Goal: Task Accomplishment & Management: Manage account settings

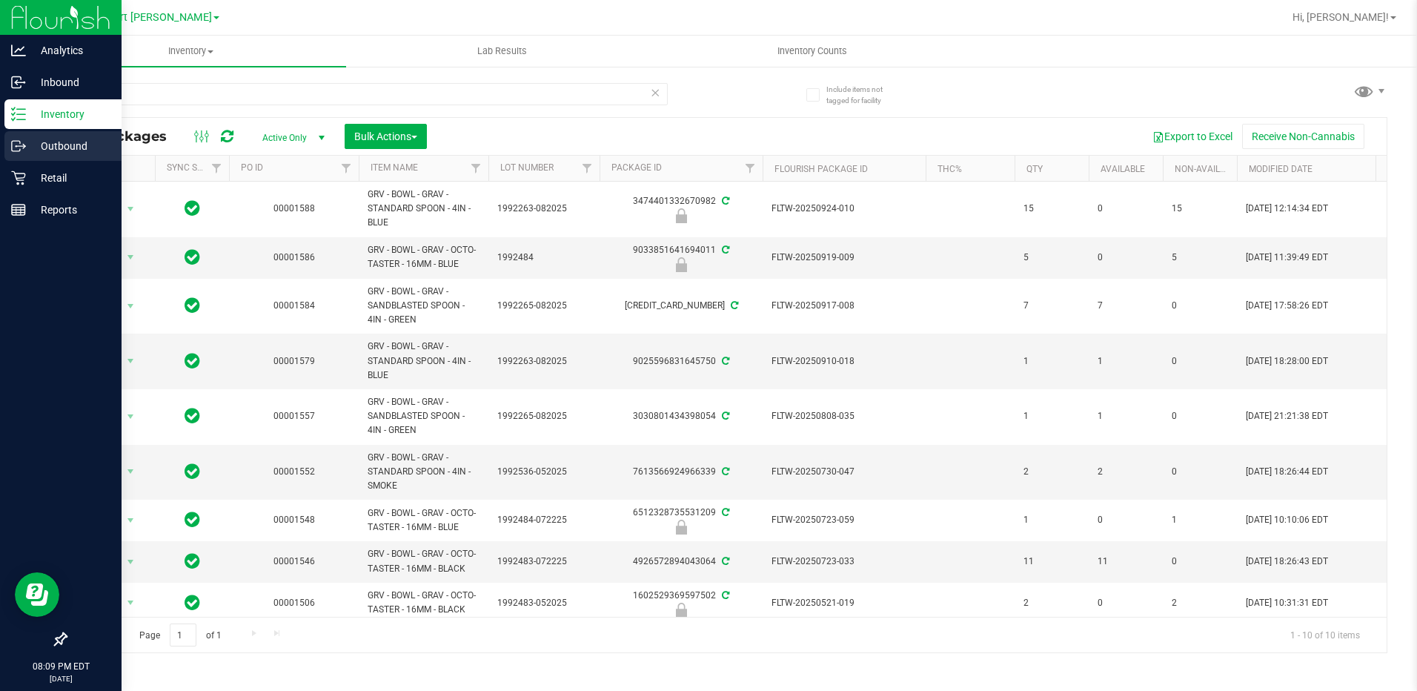
scroll to position [73, 0]
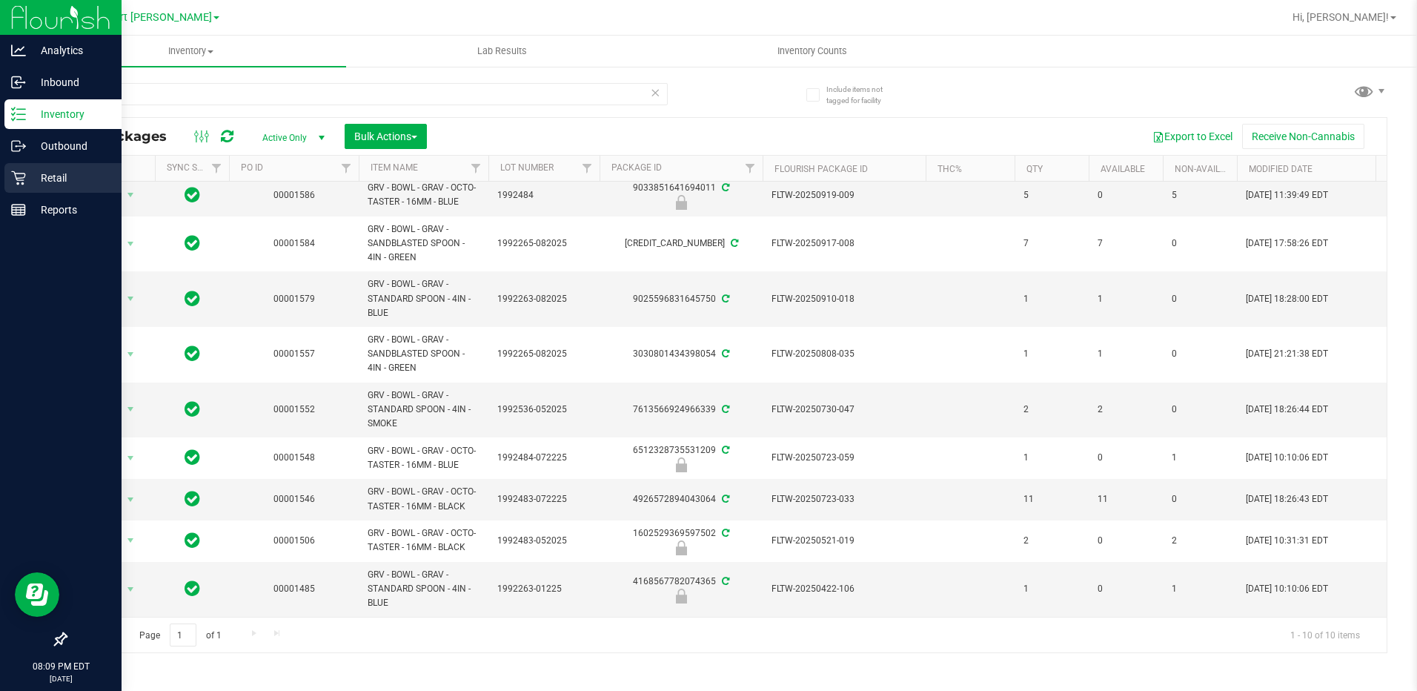
click at [83, 177] on p "Retail" at bounding box center [70, 178] width 89 height 18
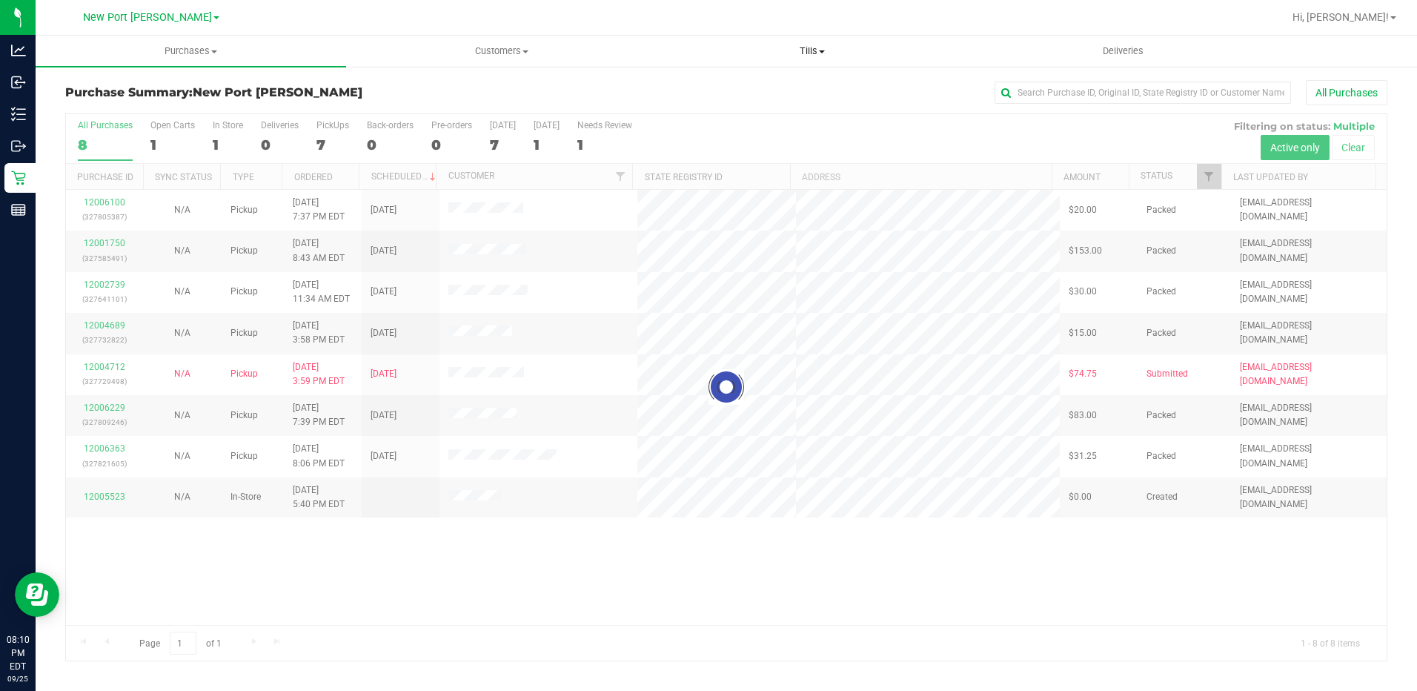
click at [811, 48] on span "Tills" at bounding box center [812, 50] width 309 height 13
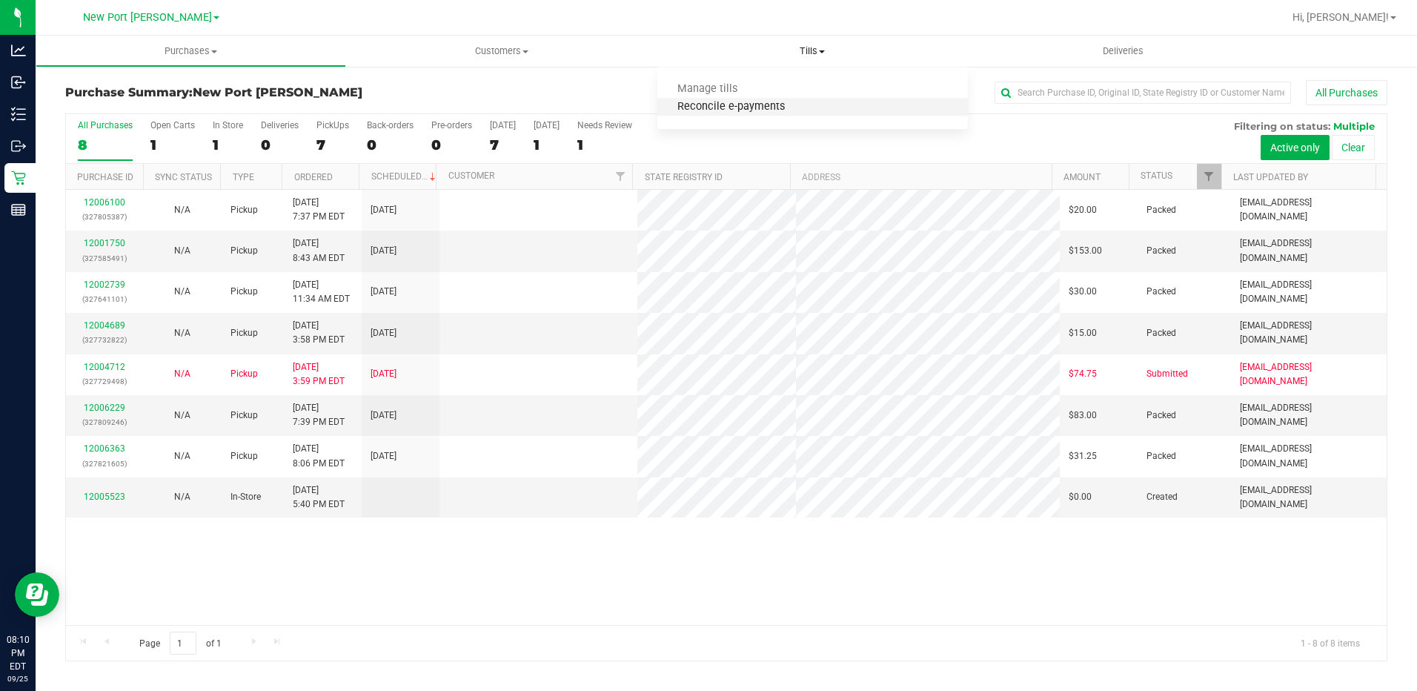
click at [798, 106] on span "Reconcile e-payments" at bounding box center [730, 107] width 147 height 13
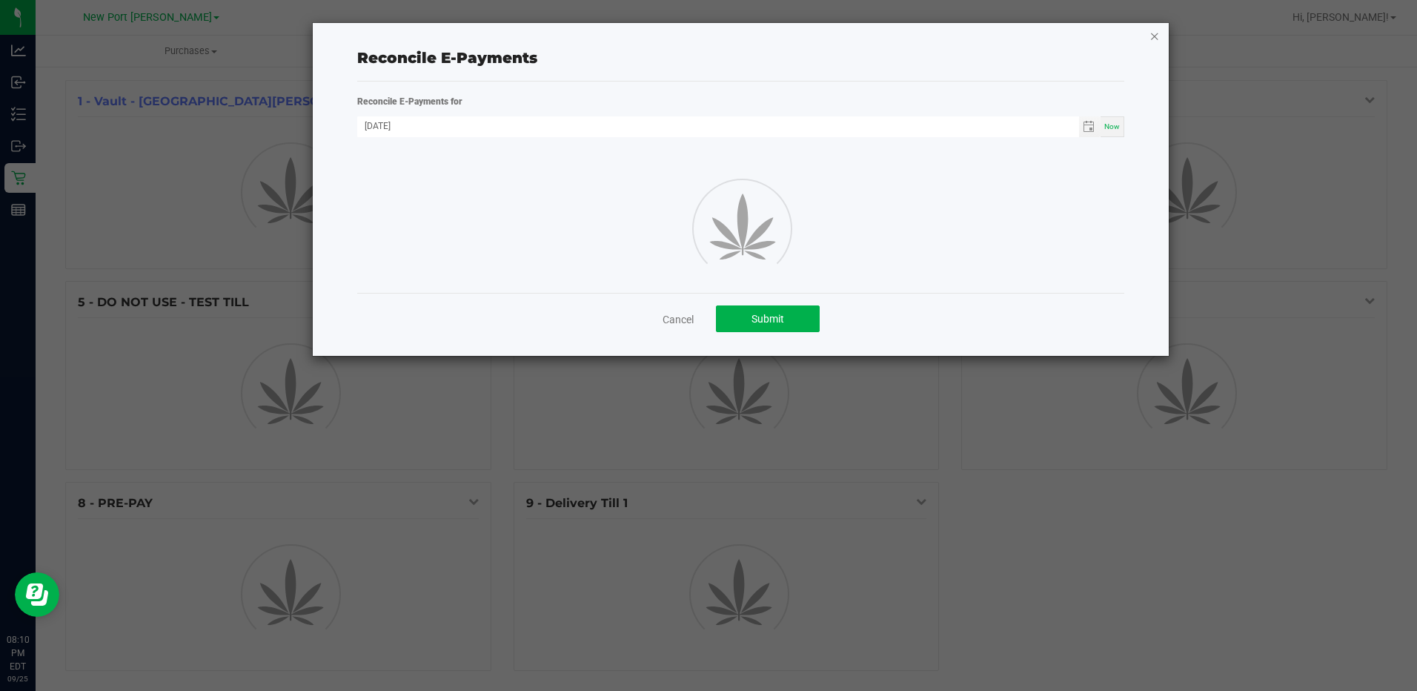
click at [1153, 33] on icon "button" at bounding box center [1155, 36] width 10 height 18
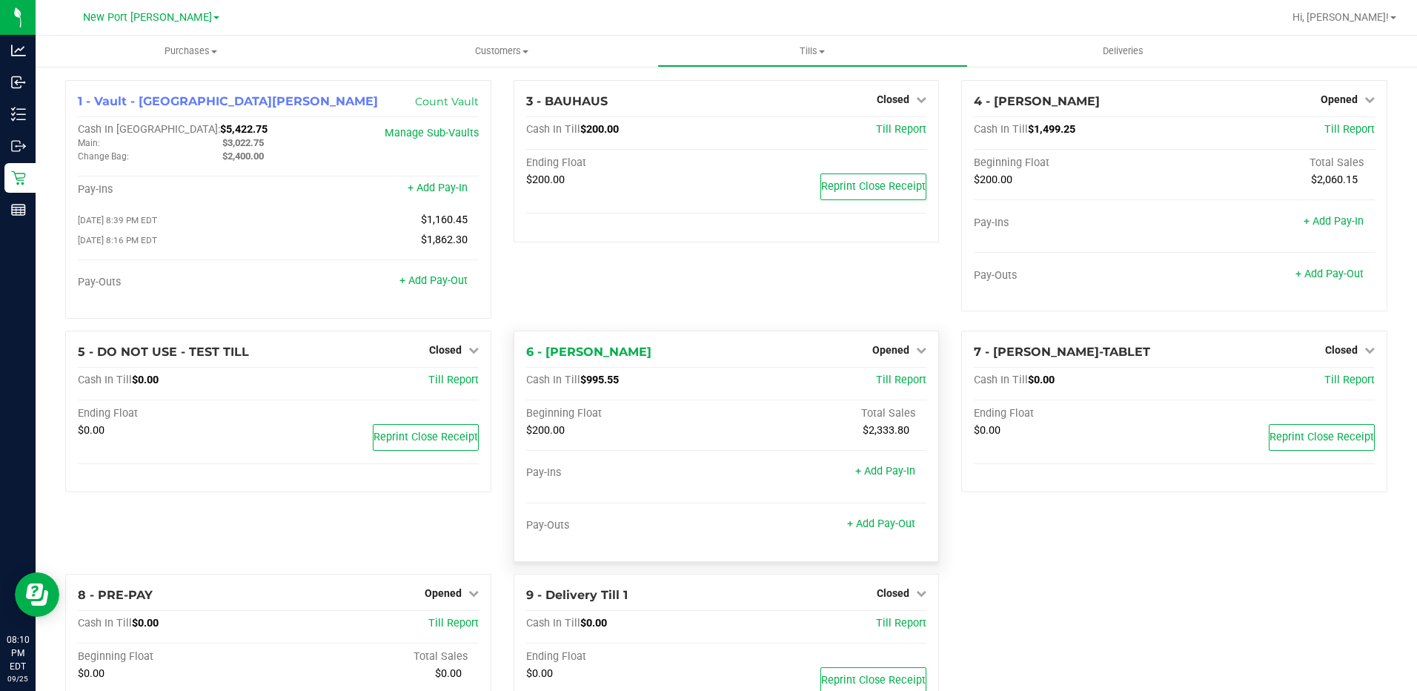
click at [872, 359] on div "Opened" at bounding box center [899, 350] width 54 height 18
click at [873, 355] on span "Opened" at bounding box center [890, 350] width 37 height 12
click at [873, 371] on div "Close Till" at bounding box center [893, 381] width 111 height 40
click at [874, 378] on link "Close Till" at bounding box center [893, 380] width 40 height 12
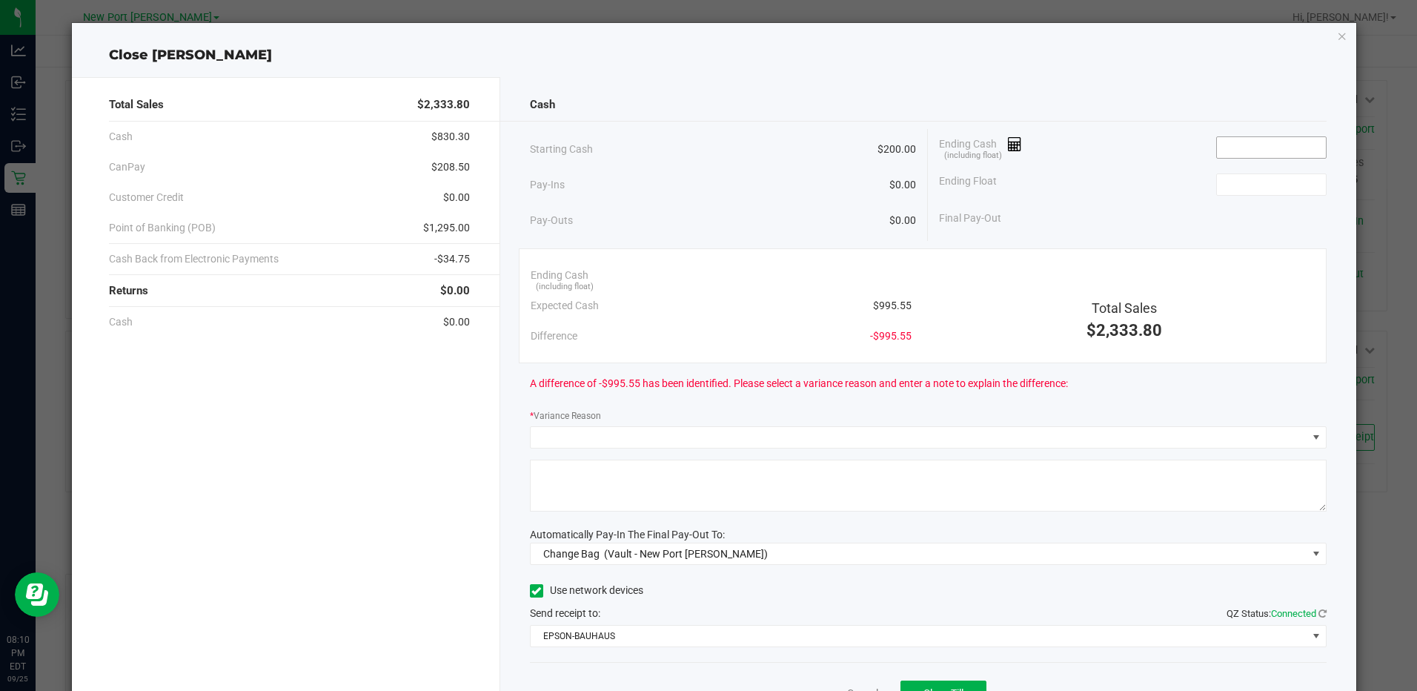
click at [1246, 144] on input at bounding box center [1271, 147] width 109 height 21
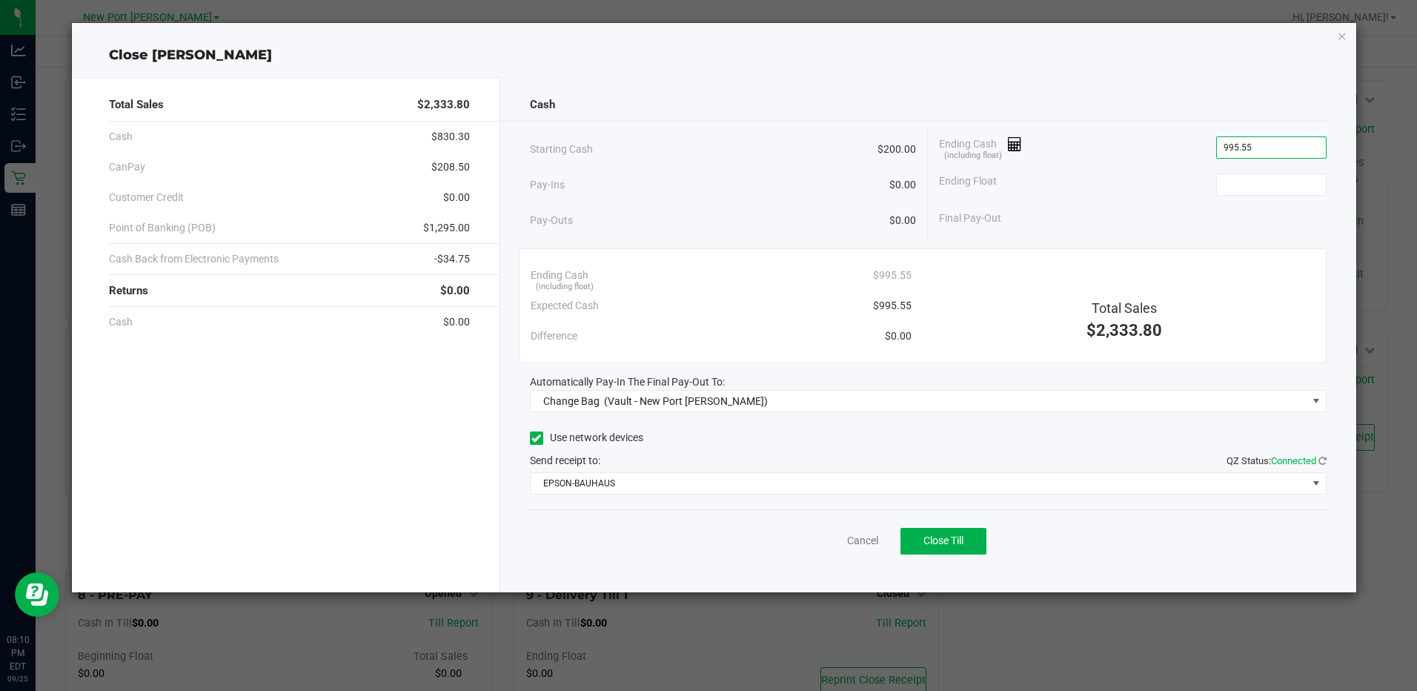
type input "$995.55"
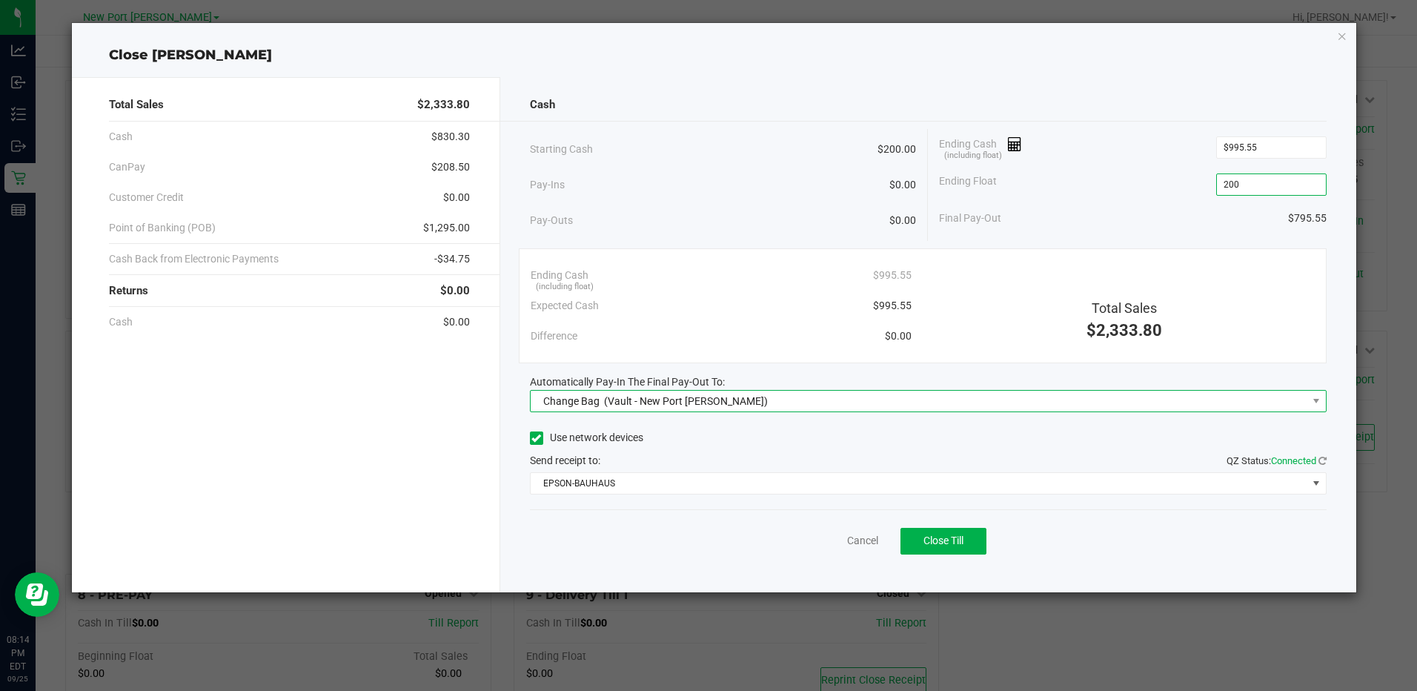
type input "$200.00"
click at [664, 403] on span "(Vault - New Port [PERSON_NAME])" at bounding box center [686, 401] width 164 height 12
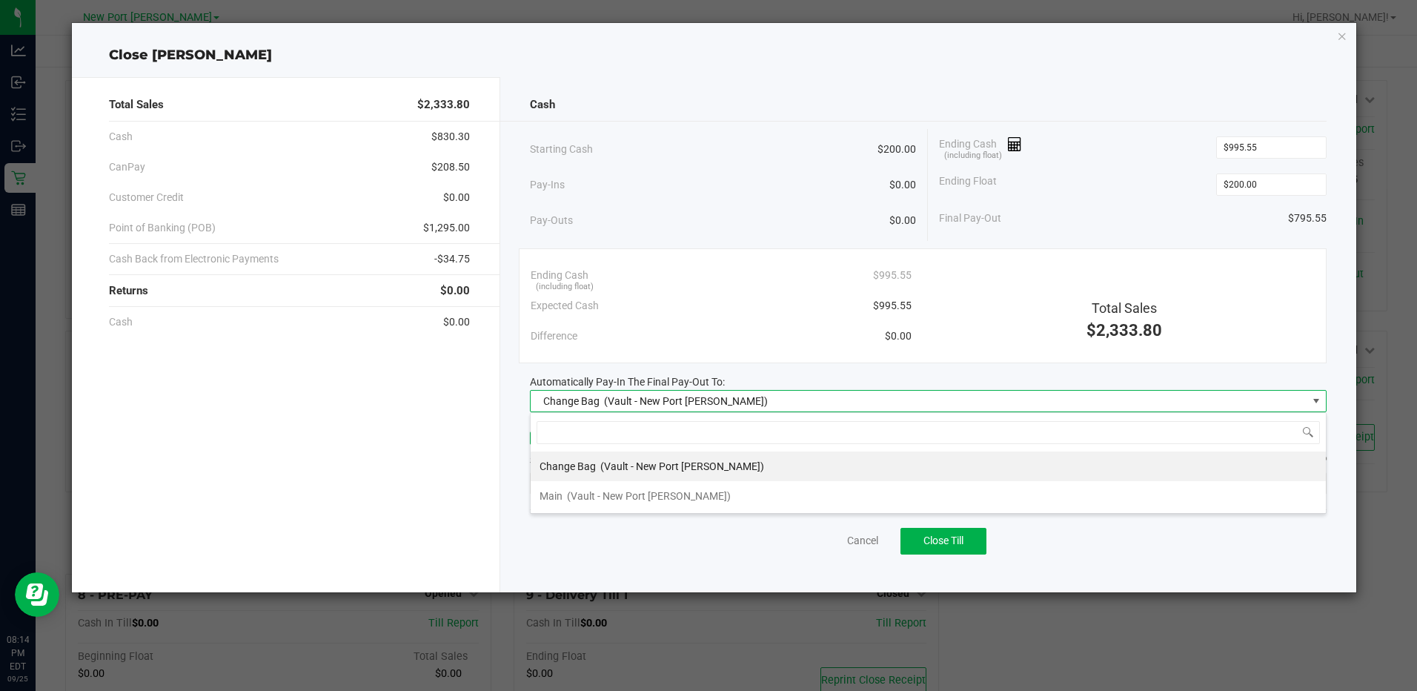
scroll to position [22, 797]
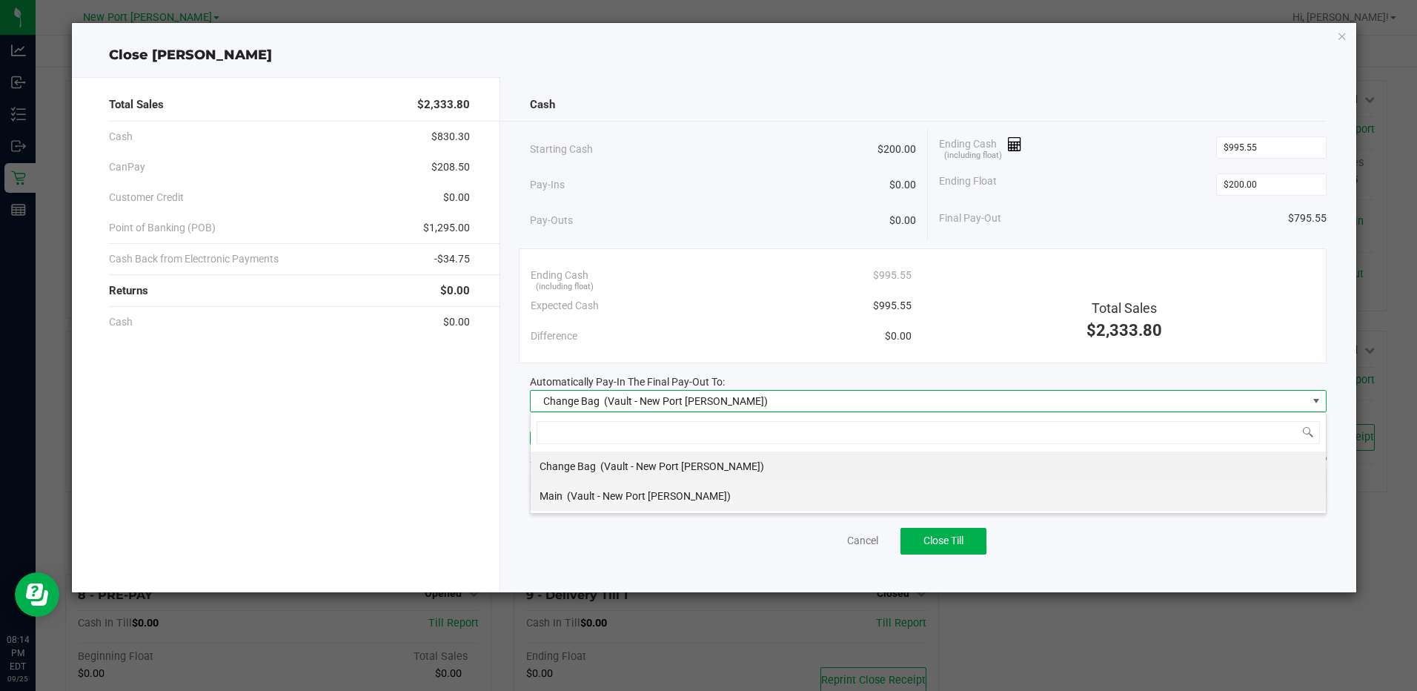
click at [652, 485] on div "Main (Vault - [GEOGRAPHIC_DATA][PERSON_NAME])" at bounding box center [635, 496] width 191 height 27
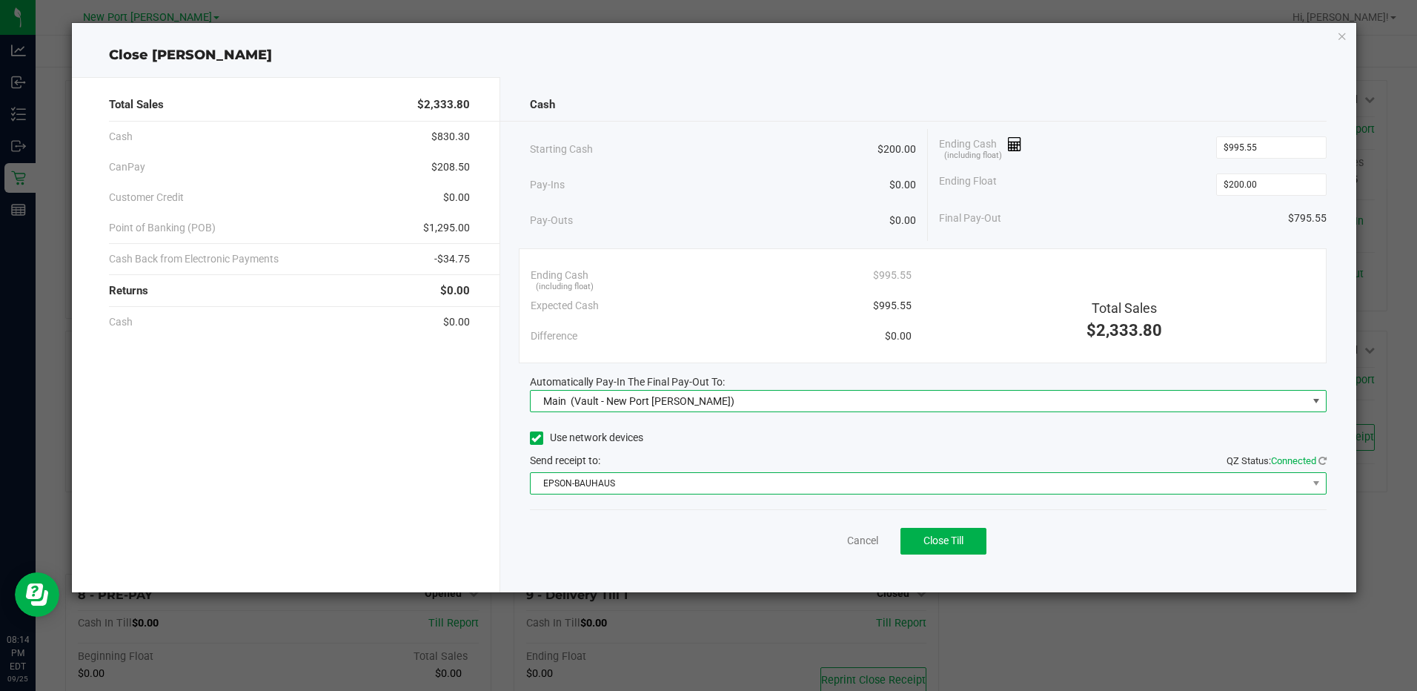
click at [649, 480] on span "EPSON-BAUHAUS" at bounding box center [919, 483] width 777 height 21
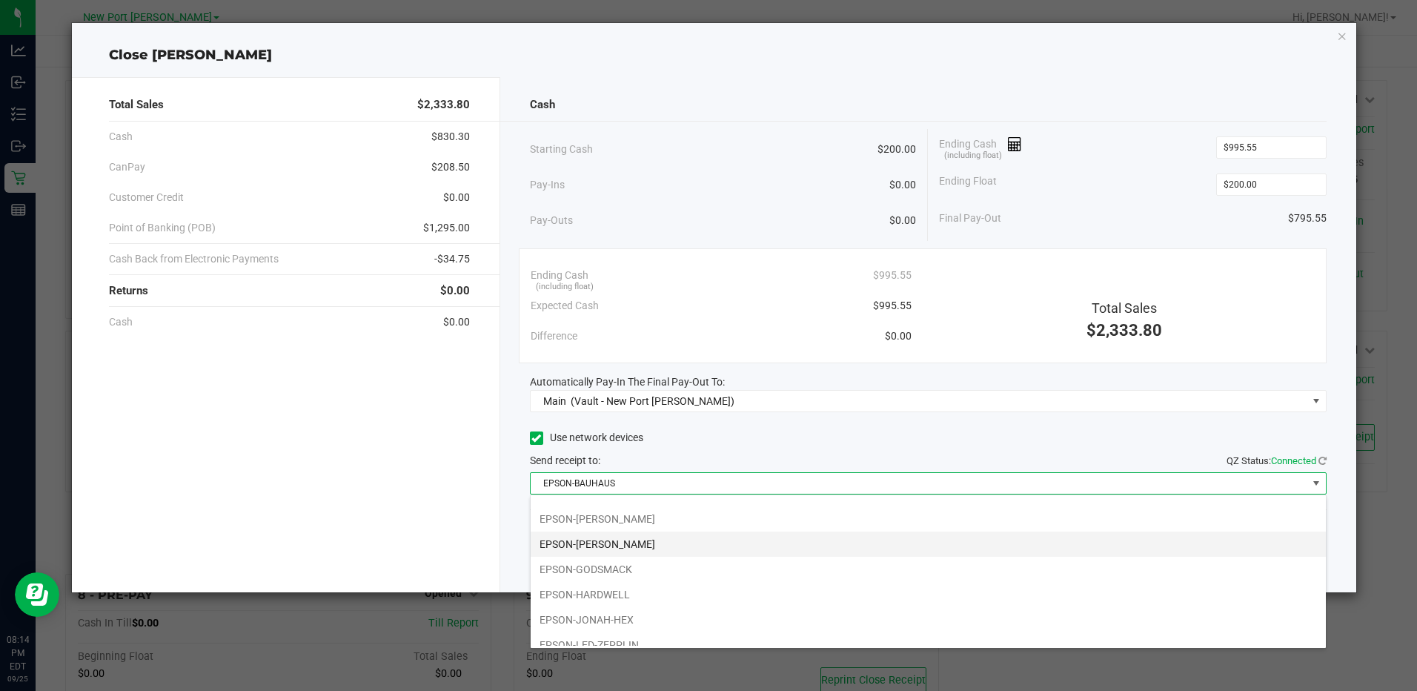
scroll to position [53, 0]
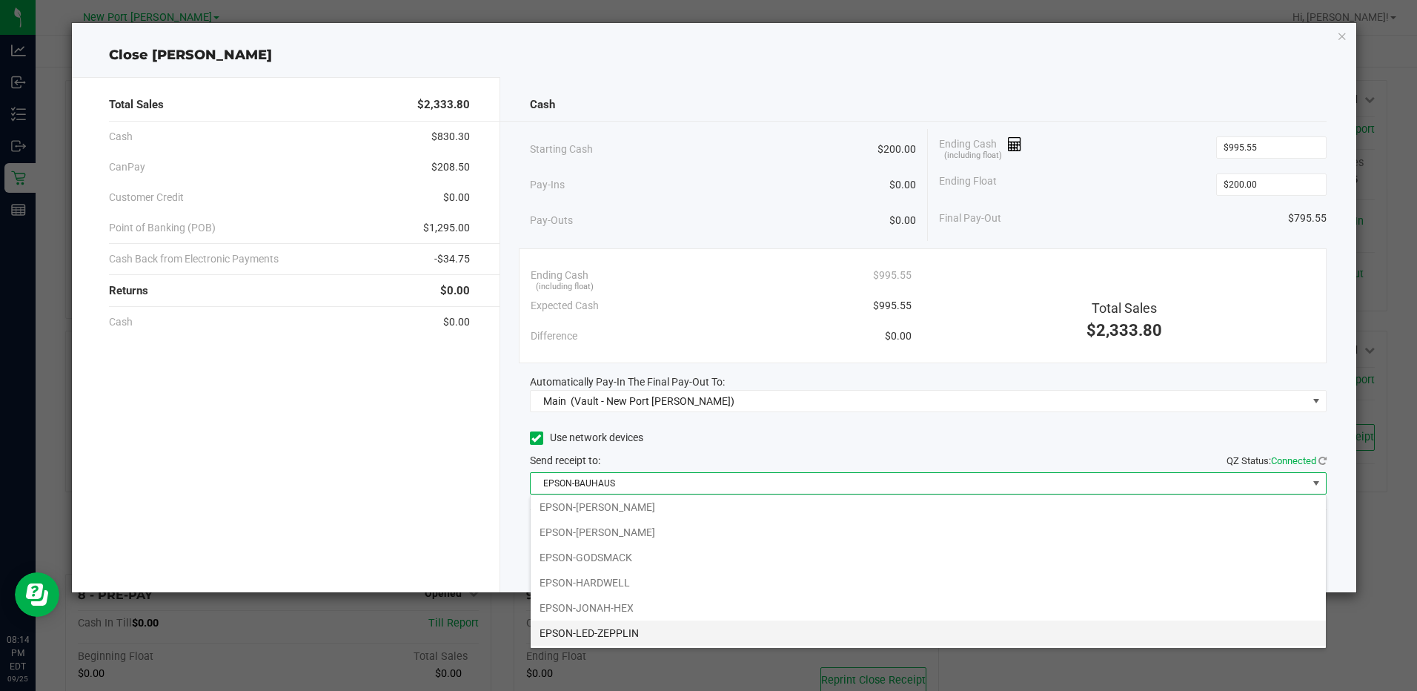
click at [660, 625] on li "EPSON-LED-ZEPPLIN" at bounding box center [928, 632] width 795 height 25
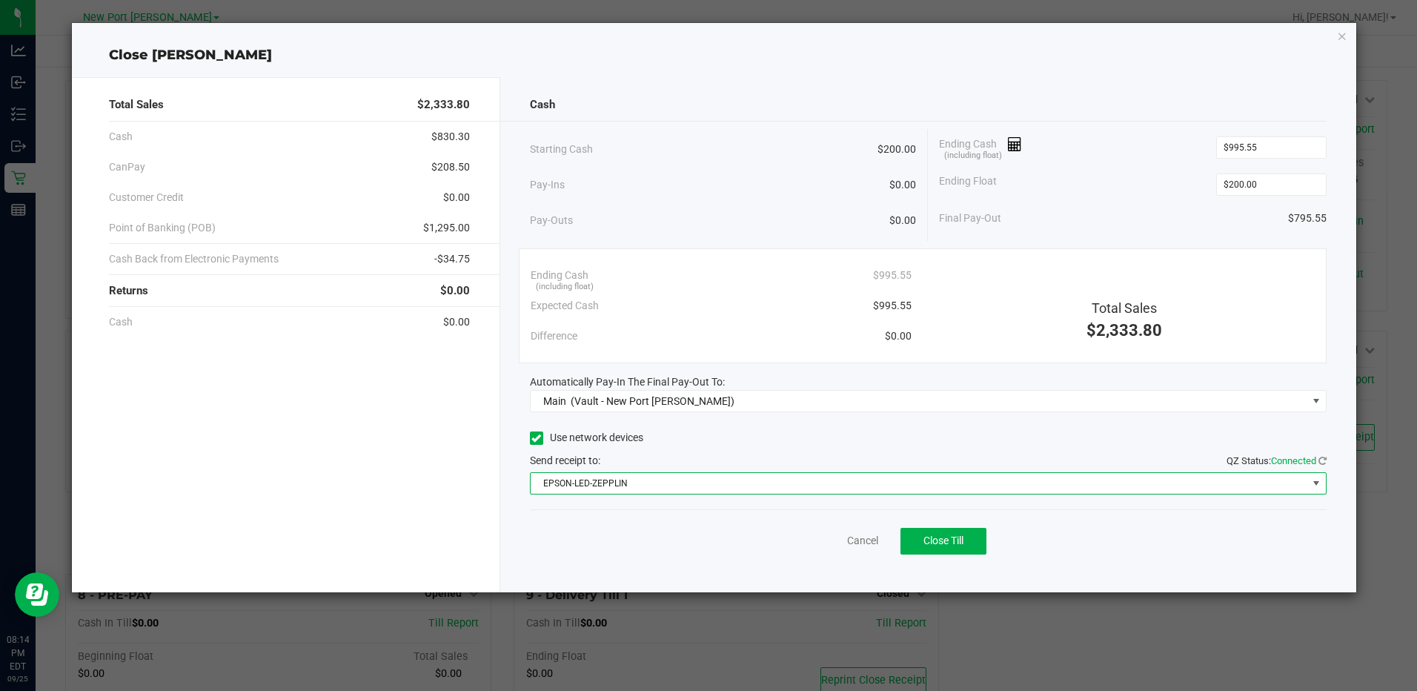
click at [657, 555] on div "Cancel Close Till" at bounding box center [928, 537] width 797 height 57
click at [946, 547] on button "Close Till" at bounding box center [944, 541] width 86 height 27
click at [844, 542] on link "Dismiss" at bounding box center [830, 541] width 36 height 16
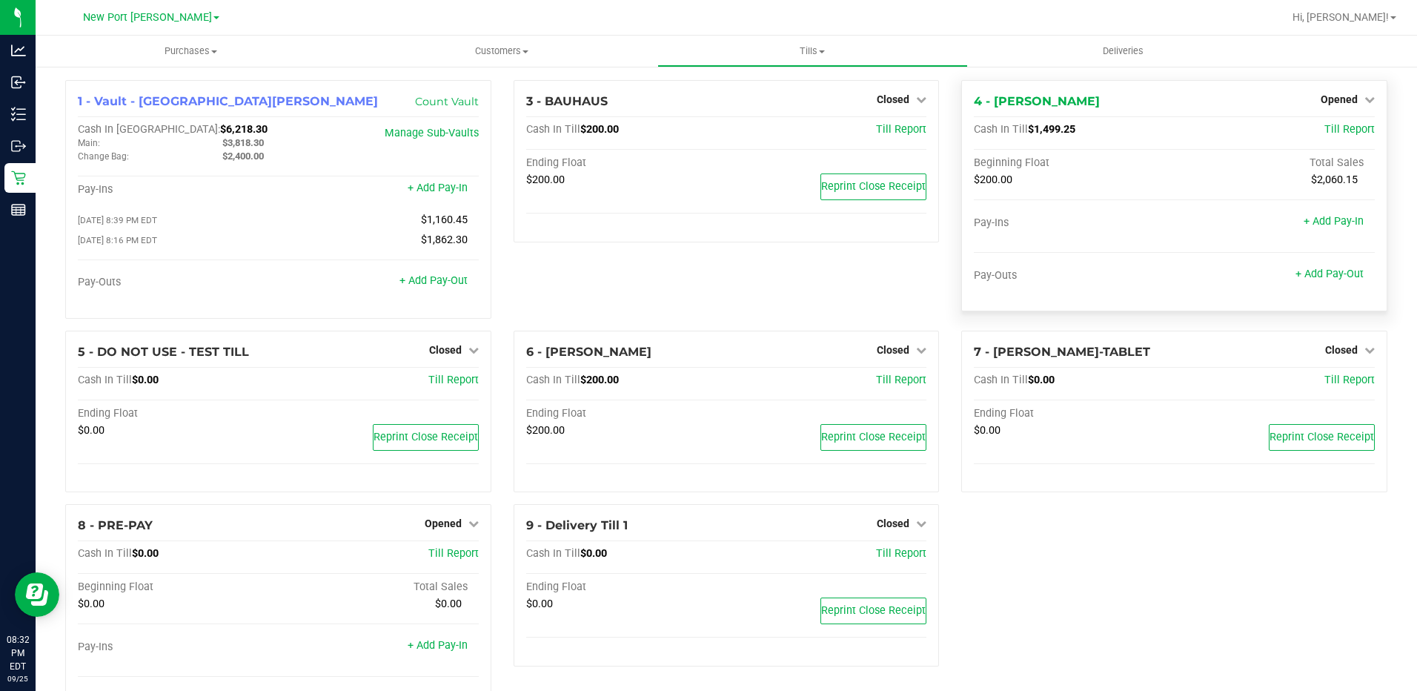
click at [1330, 91] on div "Opened" at bounding box center [1348, 99] width 54 height 18
click at [1336, 109] on div "4 - [PERSON_NAME] Opened Close Till" at bounding box center [1174, 102] width 401 height 18
click at [1335, 102] on span "Opened" at bounding box center [1339, 99] width 37 height 12
click at [1322, 125] on link "Close Till" at bounding box center [1341, 131] width 40 height 12
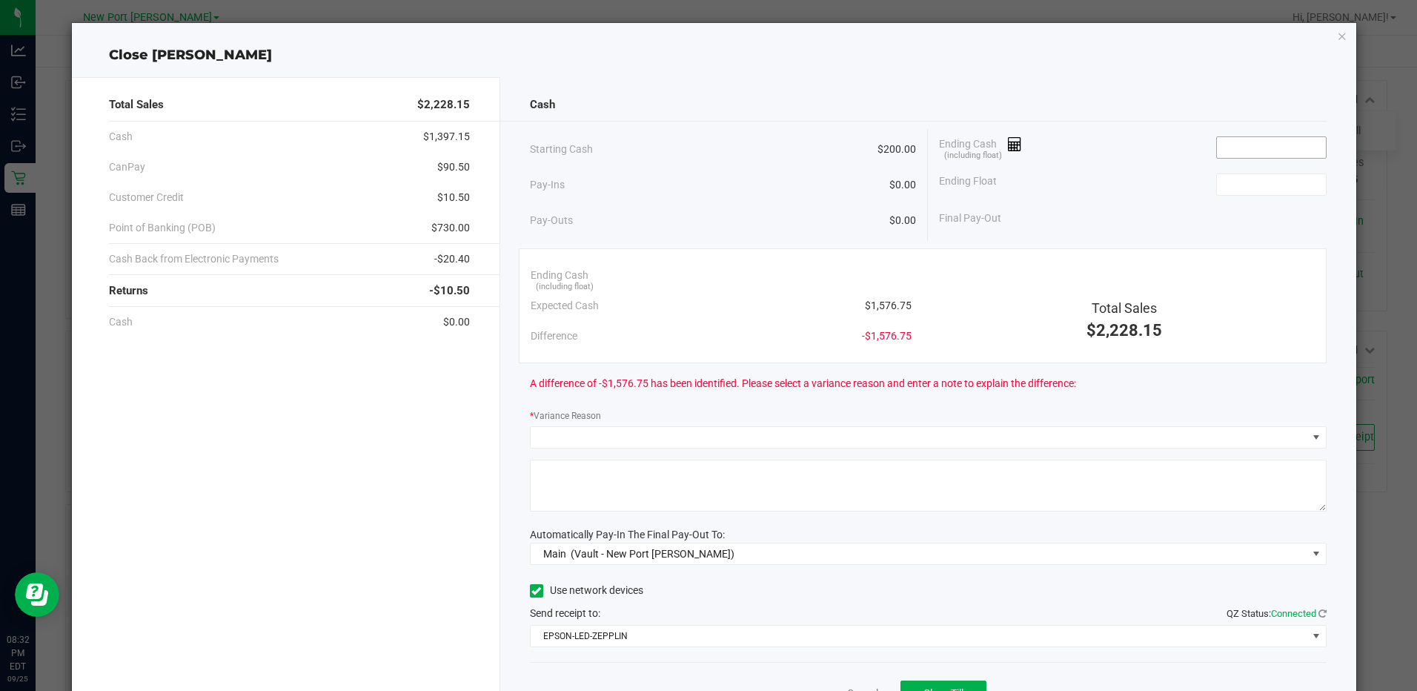
click at [1286, 158] on span at bounding box center [1271, 147] width 110 height 22
click at [1273, 151] on input at bounding box center [1271, 147] width 109 height 21
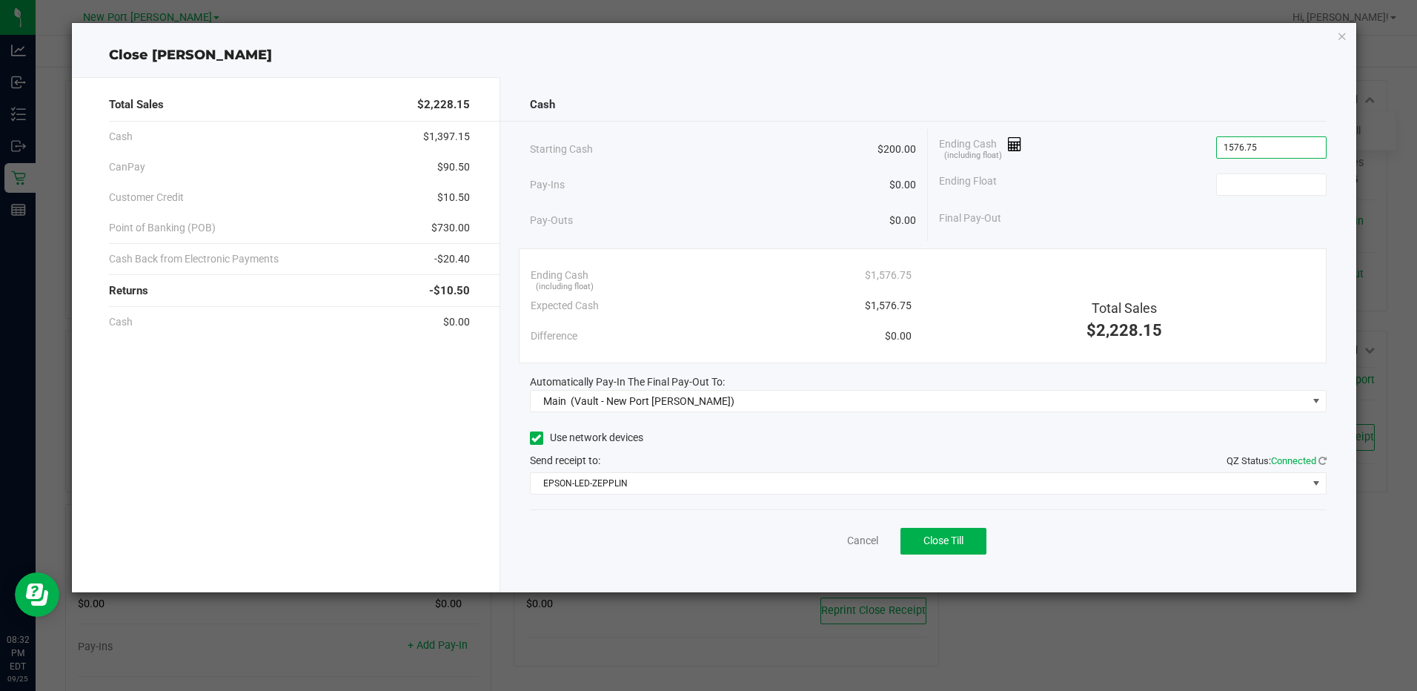
type input "$1,576.75"
type input "$200.00"
click at [1146, 67] on div "Total Sales $2,228.15 Cash $1,397.15 CanPay $90.50 Customer Credit $10.50 Point…" at bounding box center [714, 328] width 1284 height 527
click at [955, 541] on span "Close Till" at bounding box center [944, 540] width 40 height 12
click at [835, 532] on div "Dismiss Reprint Closing Receipt" at bounding box center [928, 537] width 797 height 57
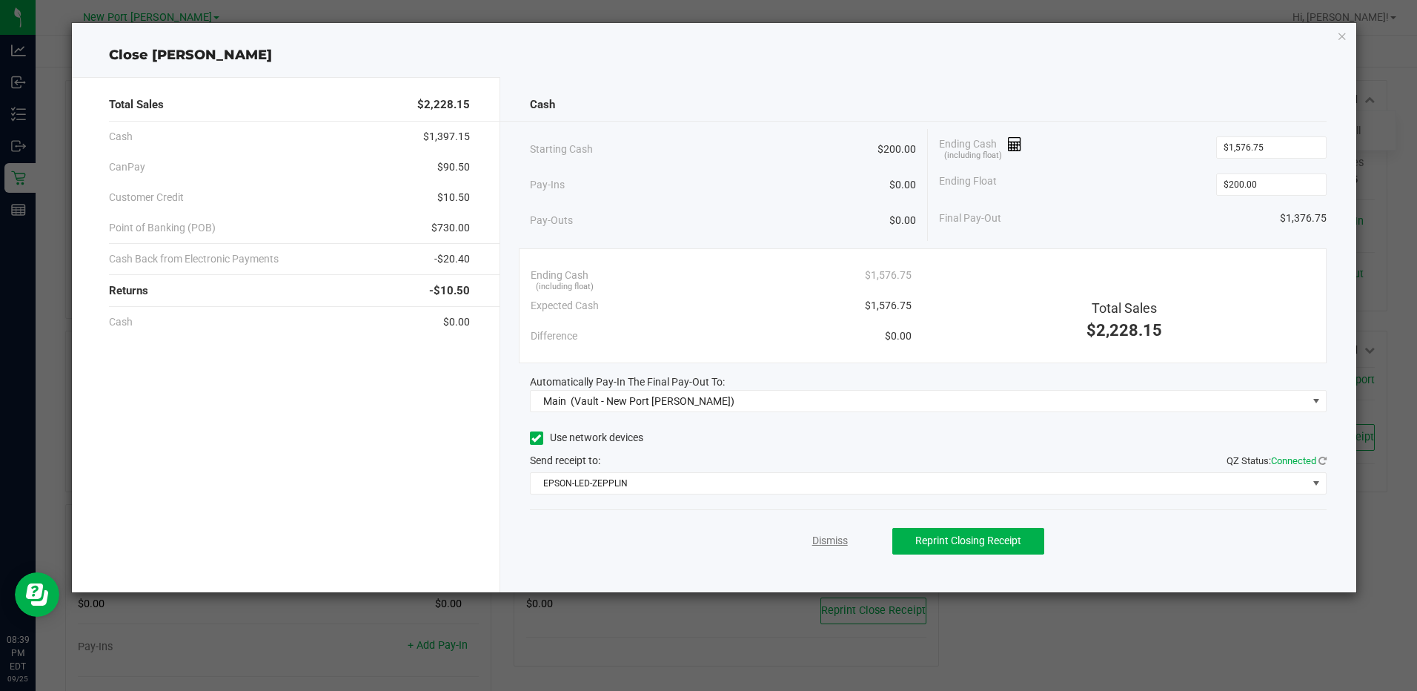
click at [838, 540] on link "Dismiss" at bounding box center [830, 541] width 36 height 16
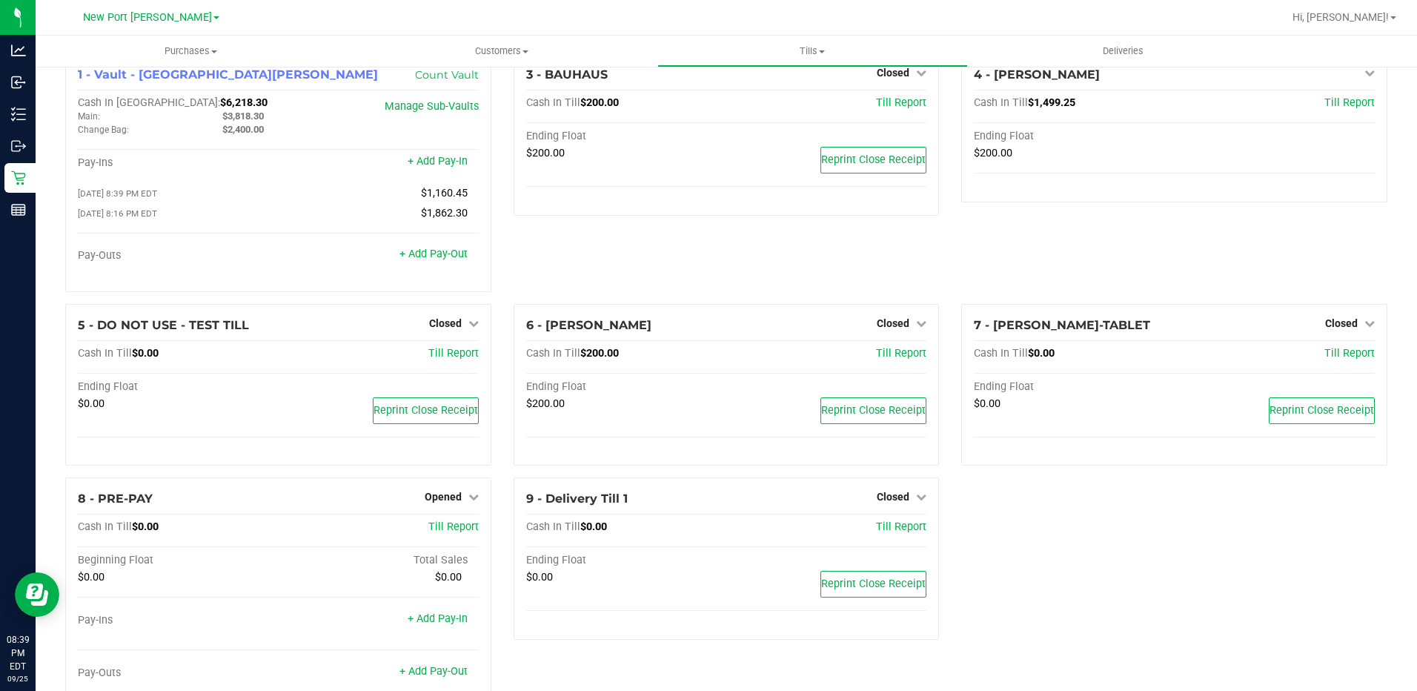
scroll to position [74, 0]
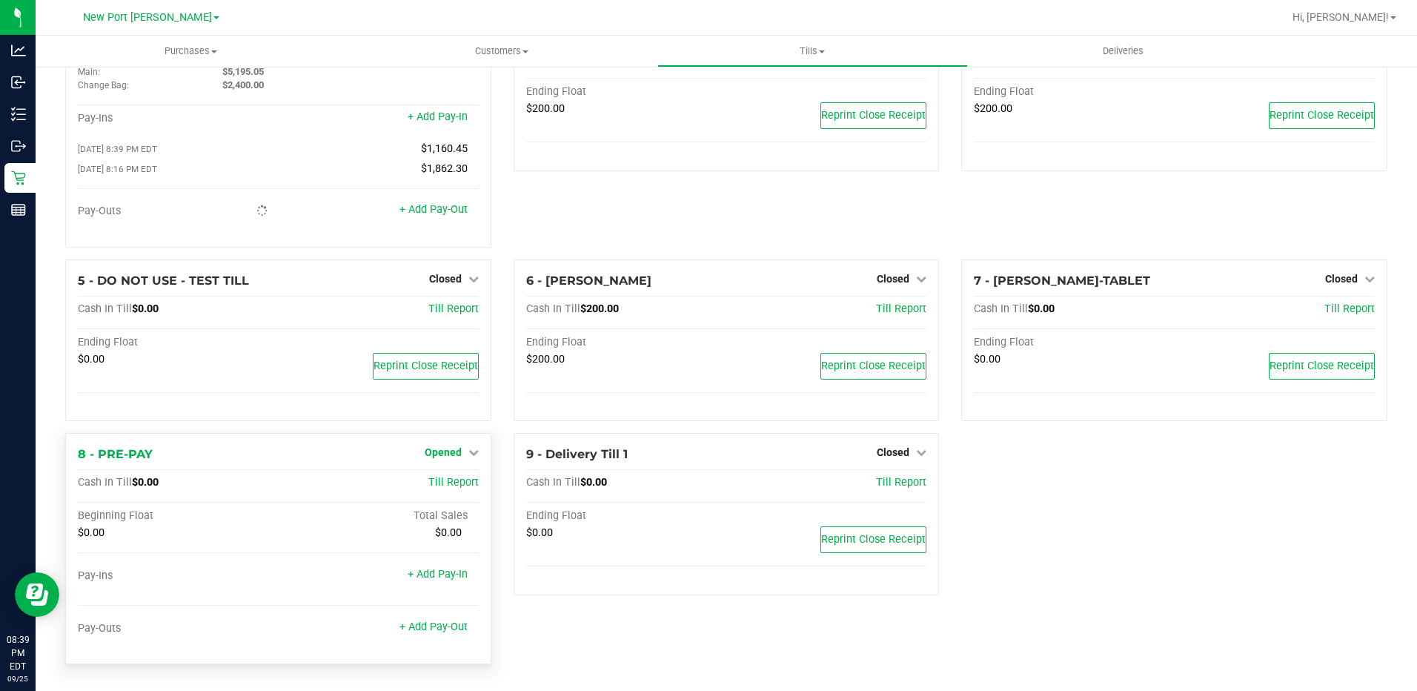
click at [448, 457] on span "Opened" at bounding box center [443, 452] width 37 height 12
click at [441, 483] on link "Close Till" at bounding box center [445, 483] width 40 height 12
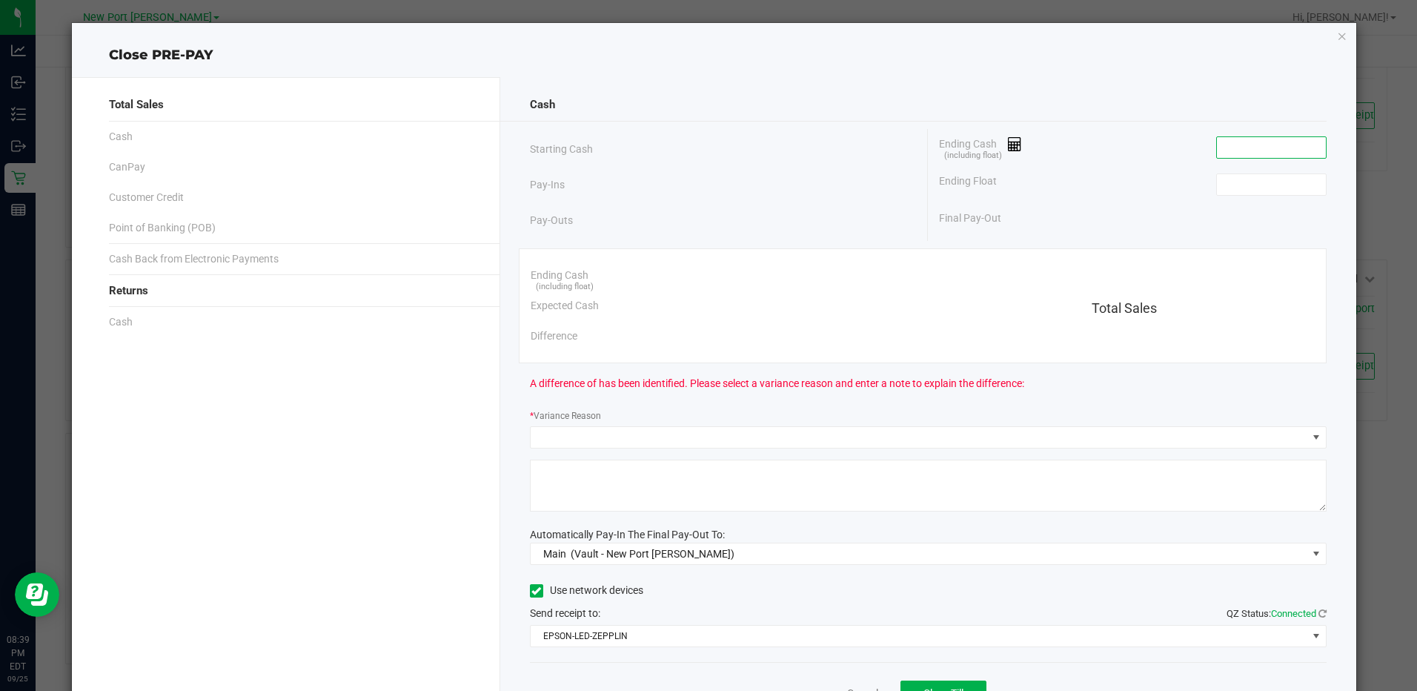
click at [1229, 142] on input at bounding box center [1271, 147] width 109 height 21
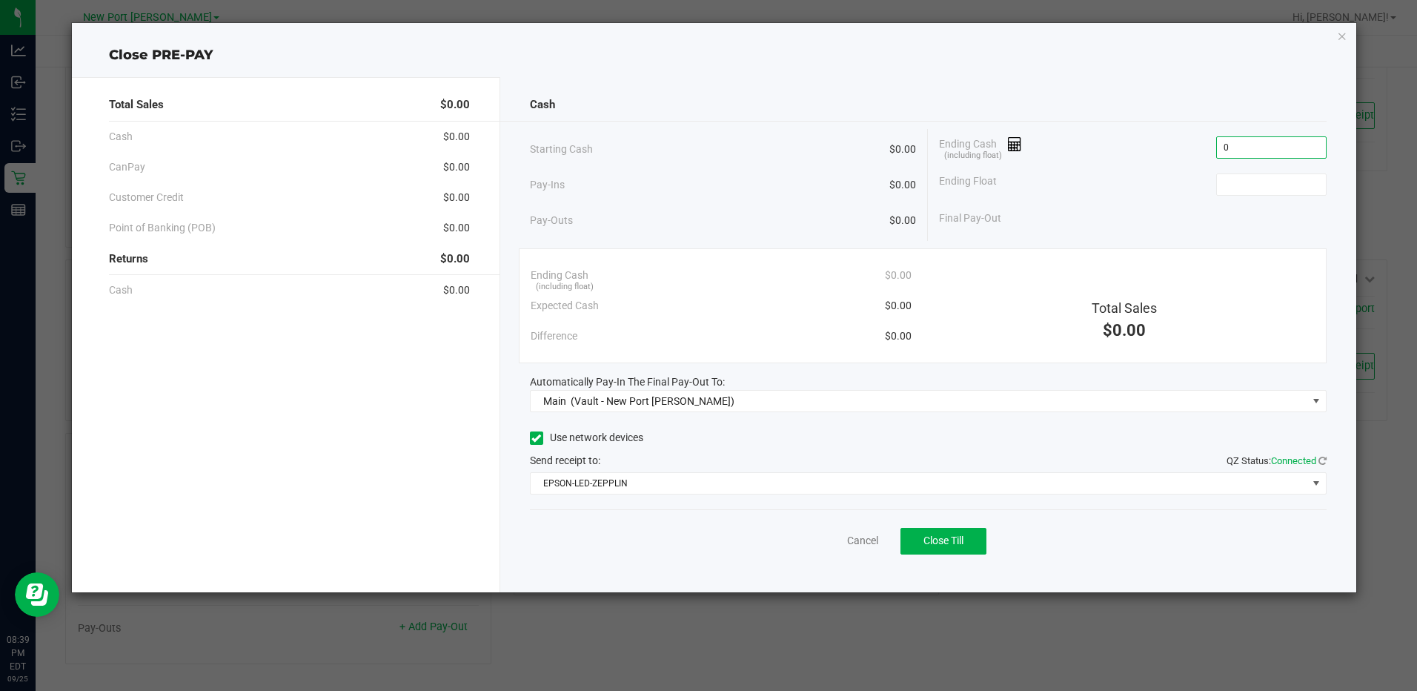
type input "$0.00"
click at [1224, 103] on div "Cash" at bounding box center [928, 105] width 797 height 32
click at [955, 543] on span "Close Till" at bounding box center [944, 540] width 40 height 12
click at [835, 543] on link "Dismiss" at bounding box center [830, 541] width 36 height 16
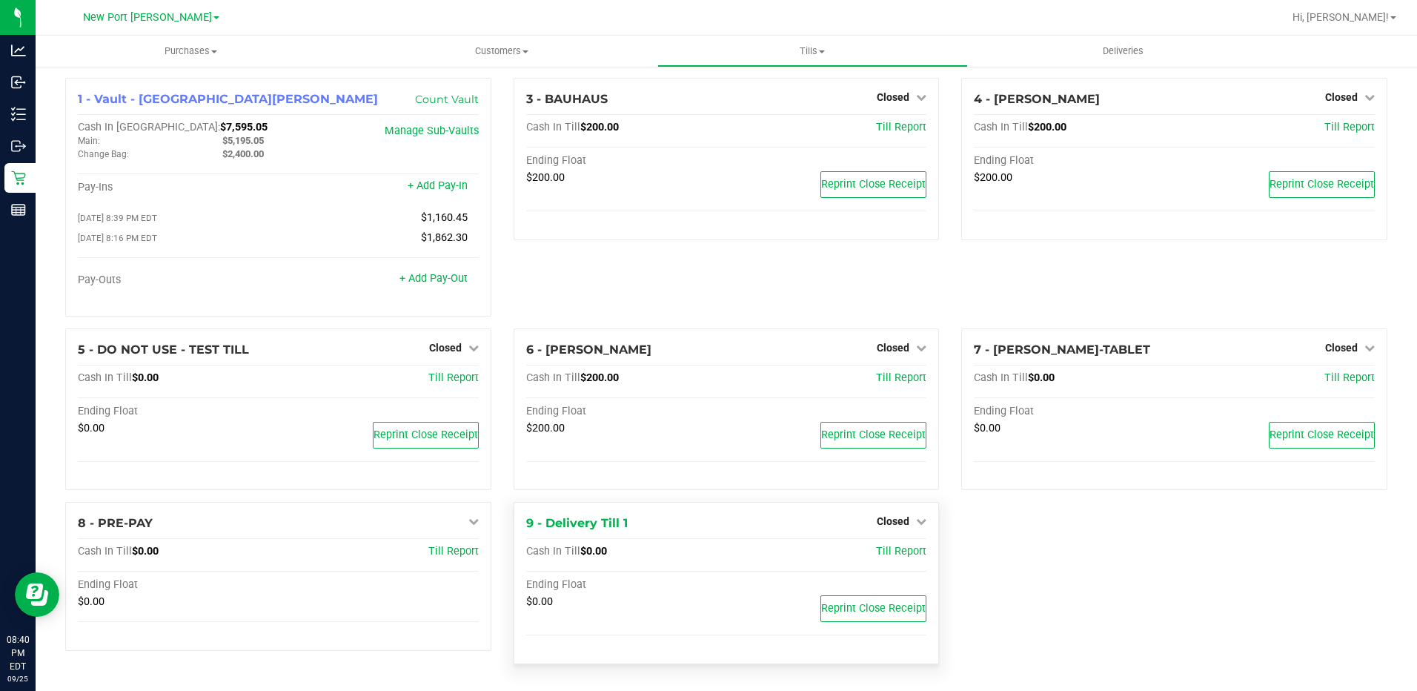
scroll to position [5, 0]
drag, startPoint x: 807, startPoint y: 47, endPoint x: 807, endPoint y: 58, distance: 10.4
click at [807, 47] on span "Tills" at bounding box center [812, 50] width 309 height 13
click at [779, 99] on li "Reconcile e-payments" at bounding box center [812, 108] width 311 height 18
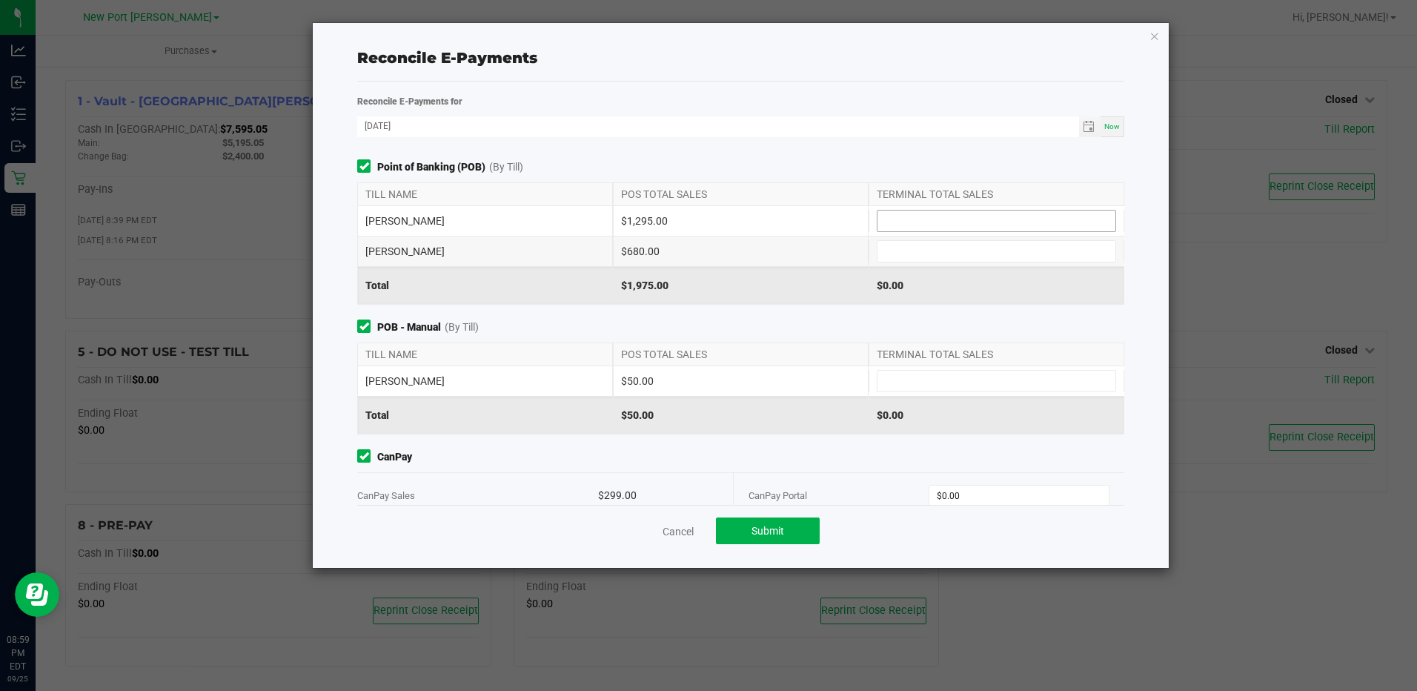
click at [950, 218] on input at bounding box center [997, 221] width 238 height 21
type input "$1,295.00"
type input "$680.00"
type input "$50.00"
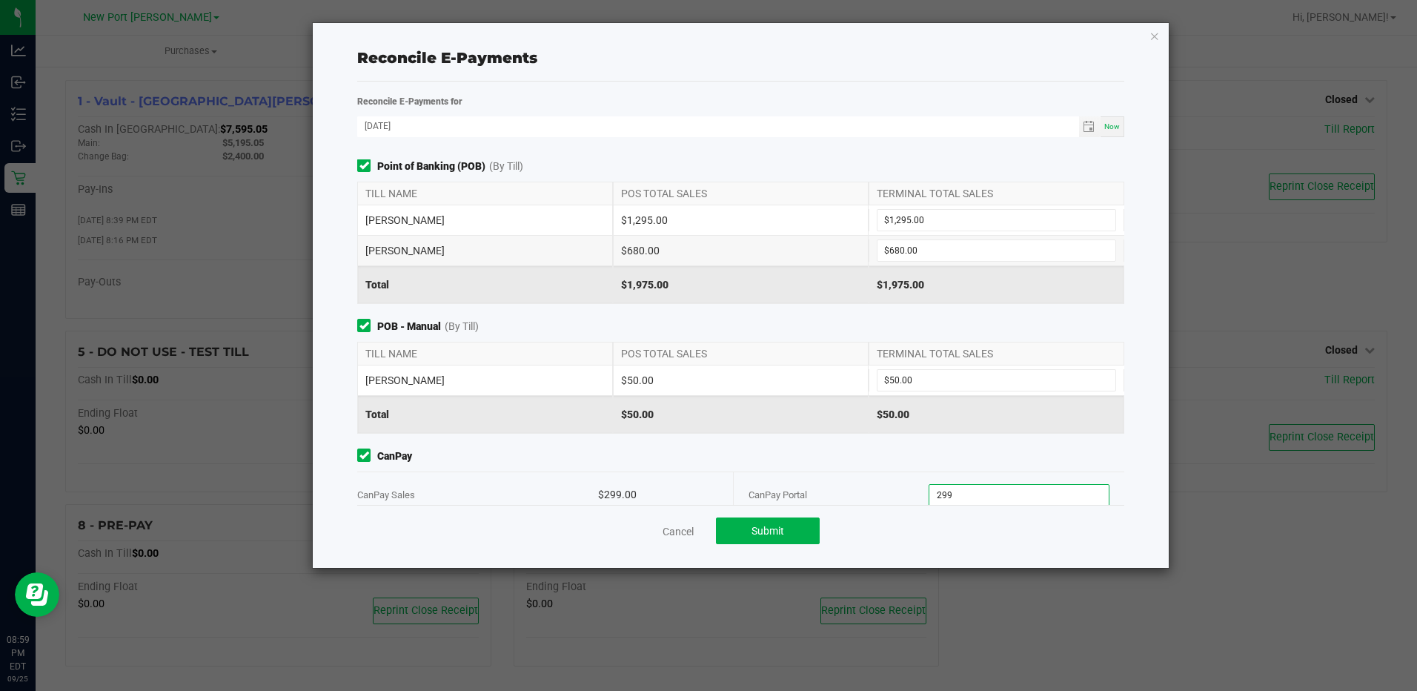
type input "$299.00"
click at [584, 457] on span "CanPay" at bounding box center [740, 456] width 766 height 16
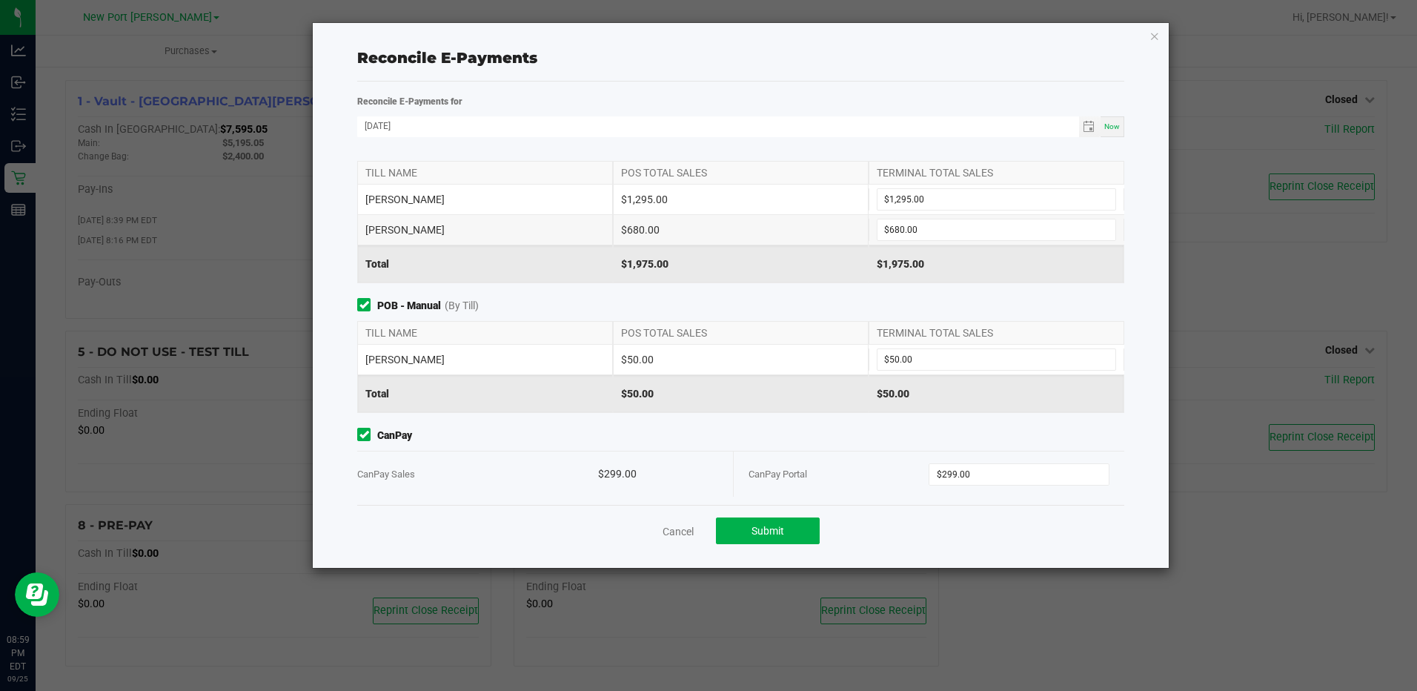
scroll to position [27, 0]
click at [780, 537] on button "Submit" at bounding box center [768, 530] width 104 height 27
